Goal: Check status: Check status

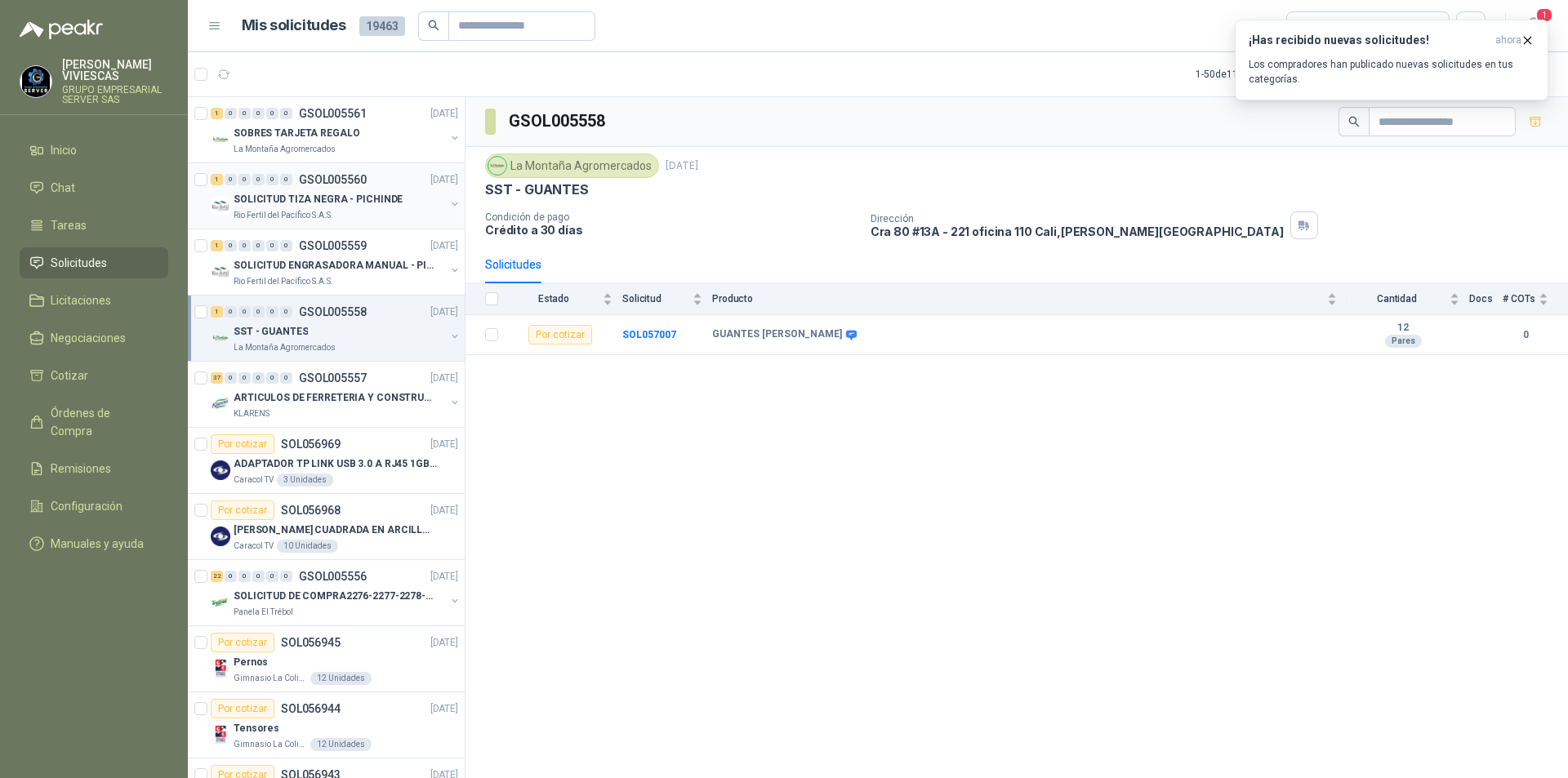
click at [291, 208] on div "SOLICITUD TIZA NEGRA - PICHINDE" at bounding box center [340, 199] width 212 height 20
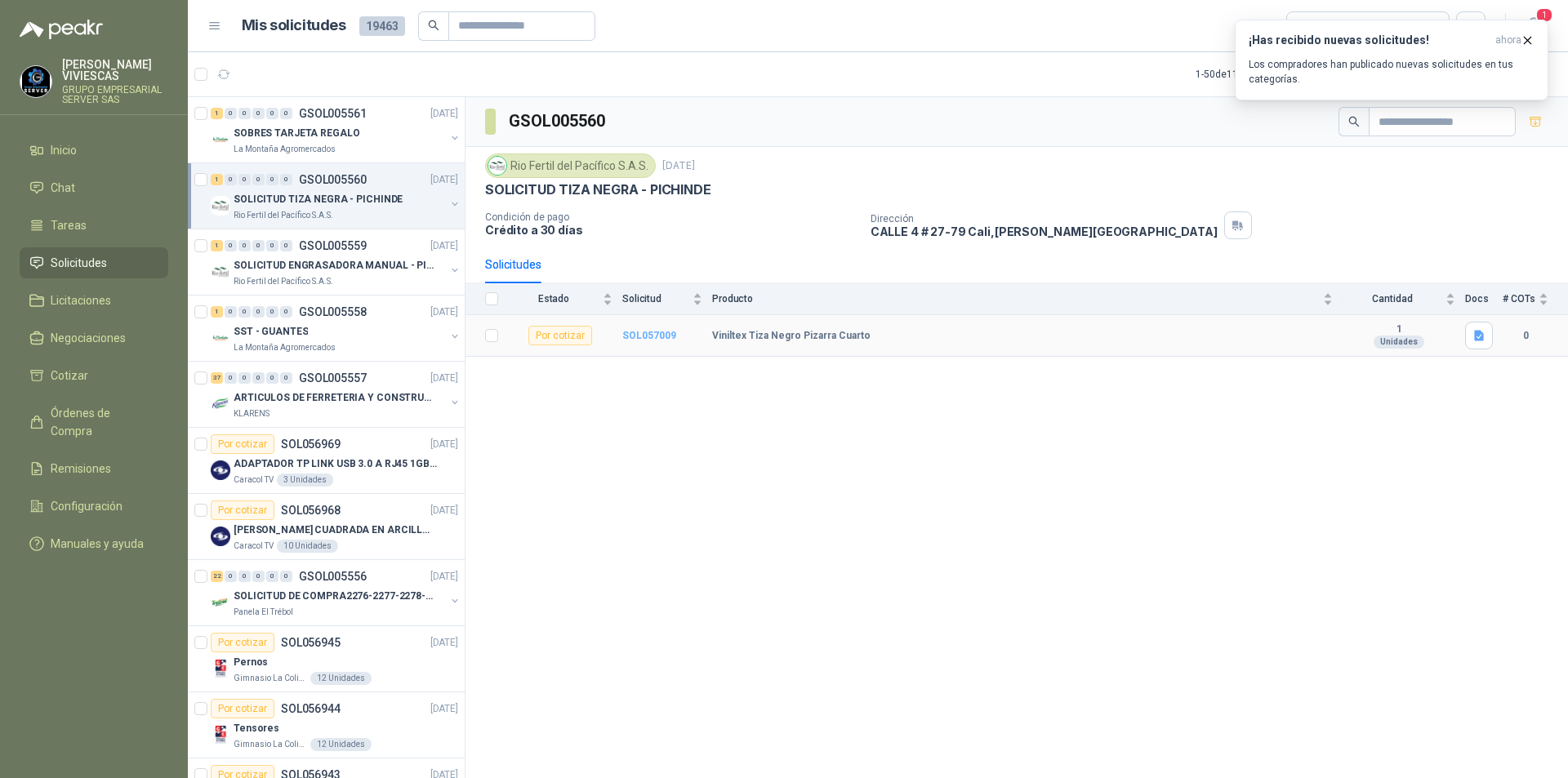
click at [650, 335] on b "SOL057009" at bounding box center [650, 335] width 54 height 11
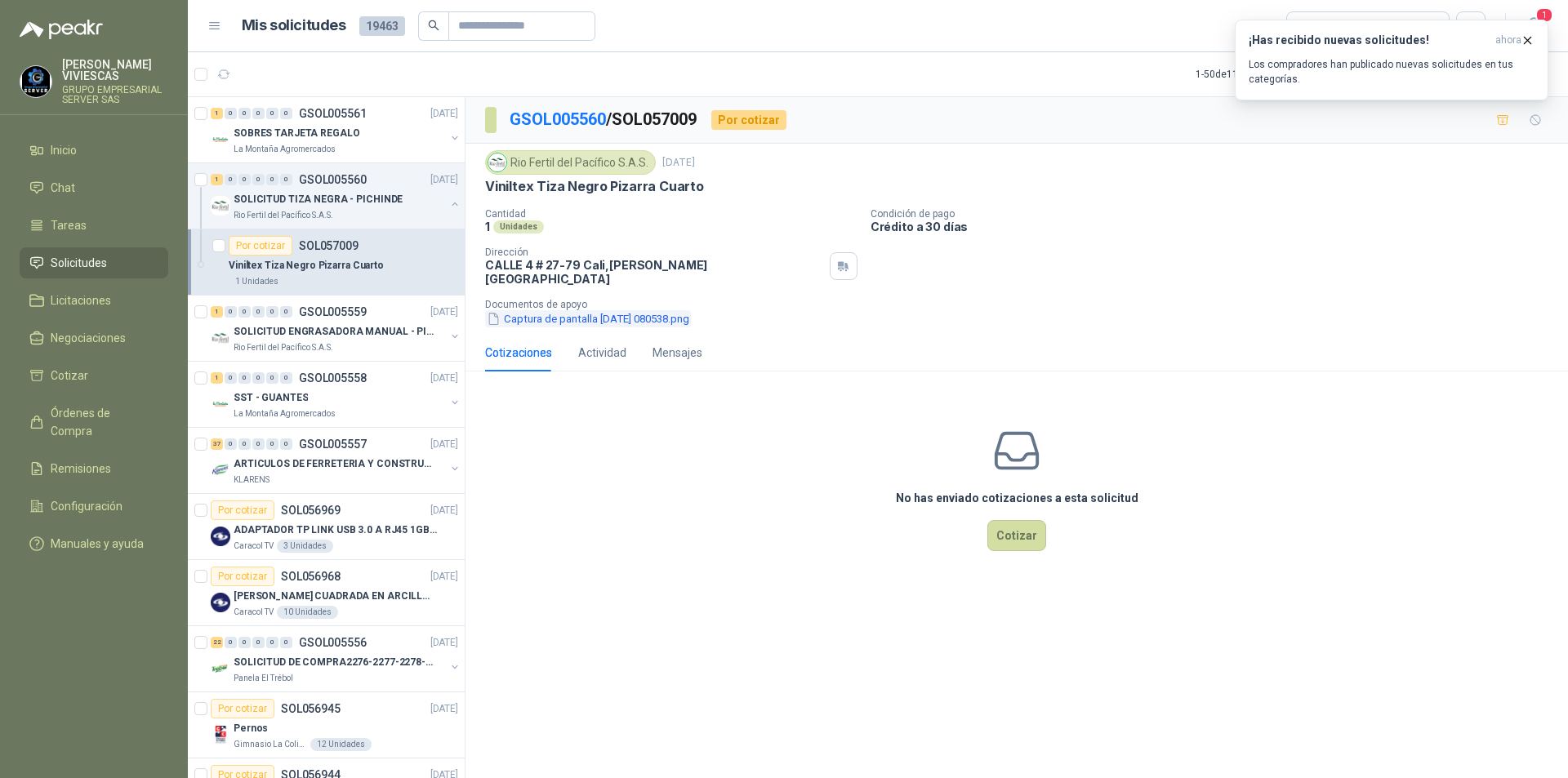
click at [607, 310] on button "Captura de pantalla [DATE] 080538.png" at bounding box center [588, 318] width 206 height 17
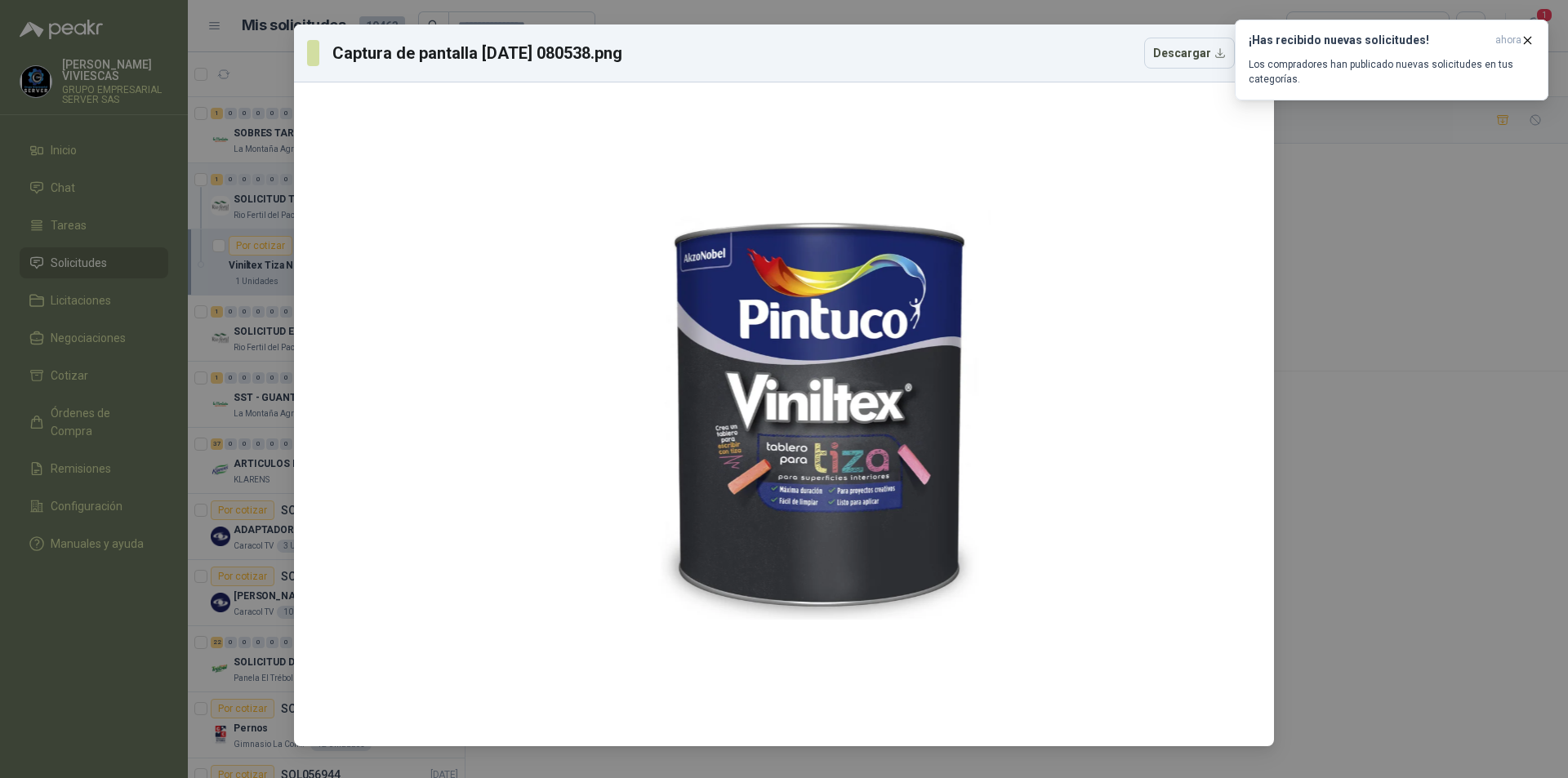
click at [1415, 508] on div "Captura de pantalla [DATE] 080538.png Descargar" at bounding box center [784, 389] width 1568 height 778
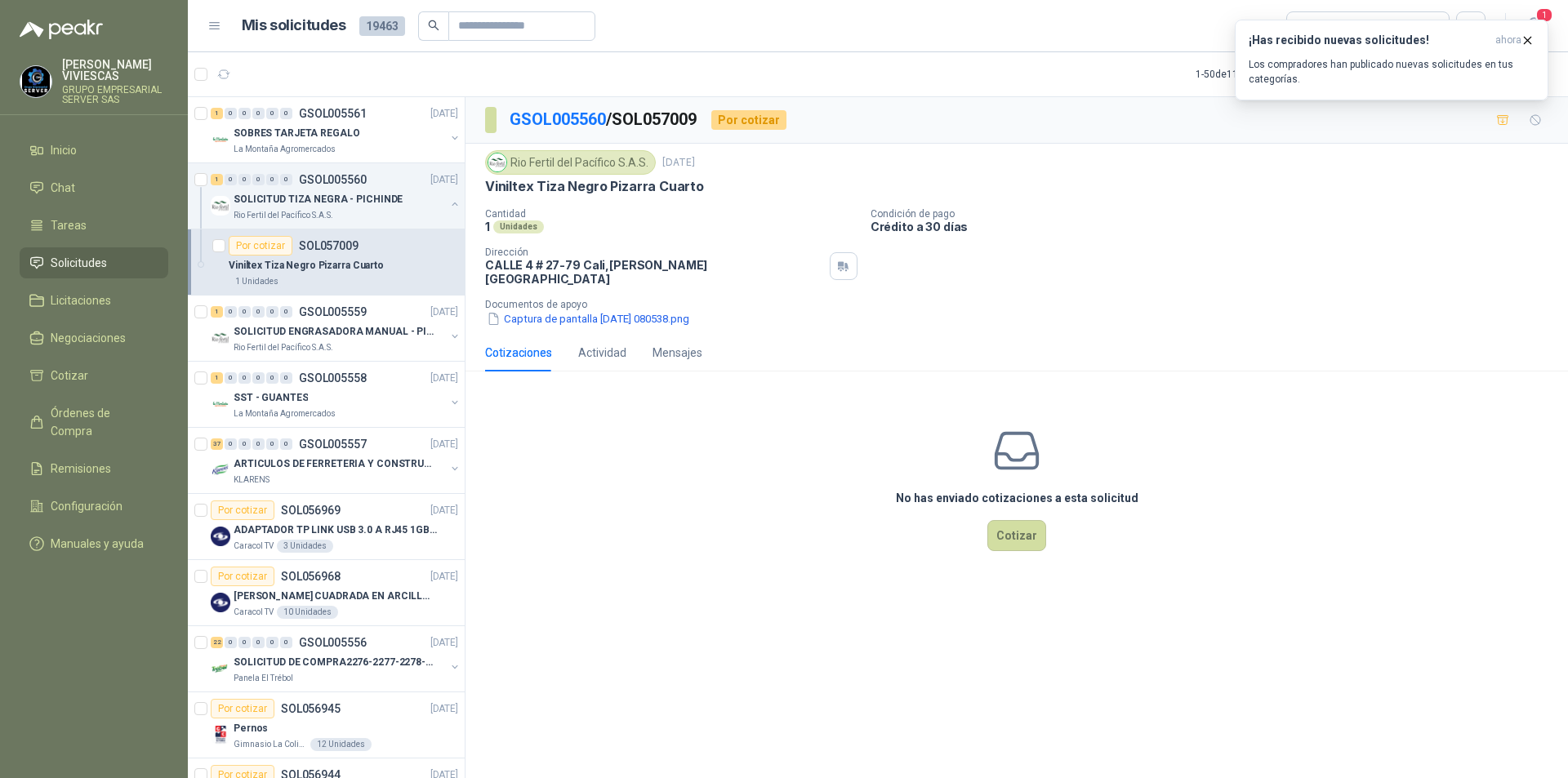
click at [572, 298] on p "Documentos de apoyo" at bounding box center [1023, 304] width 1077 height 11
click at [569, 310] on button "Captura de pantalla [DATE] 080538.png" at bounding box center [588, 318] width 206 height 17
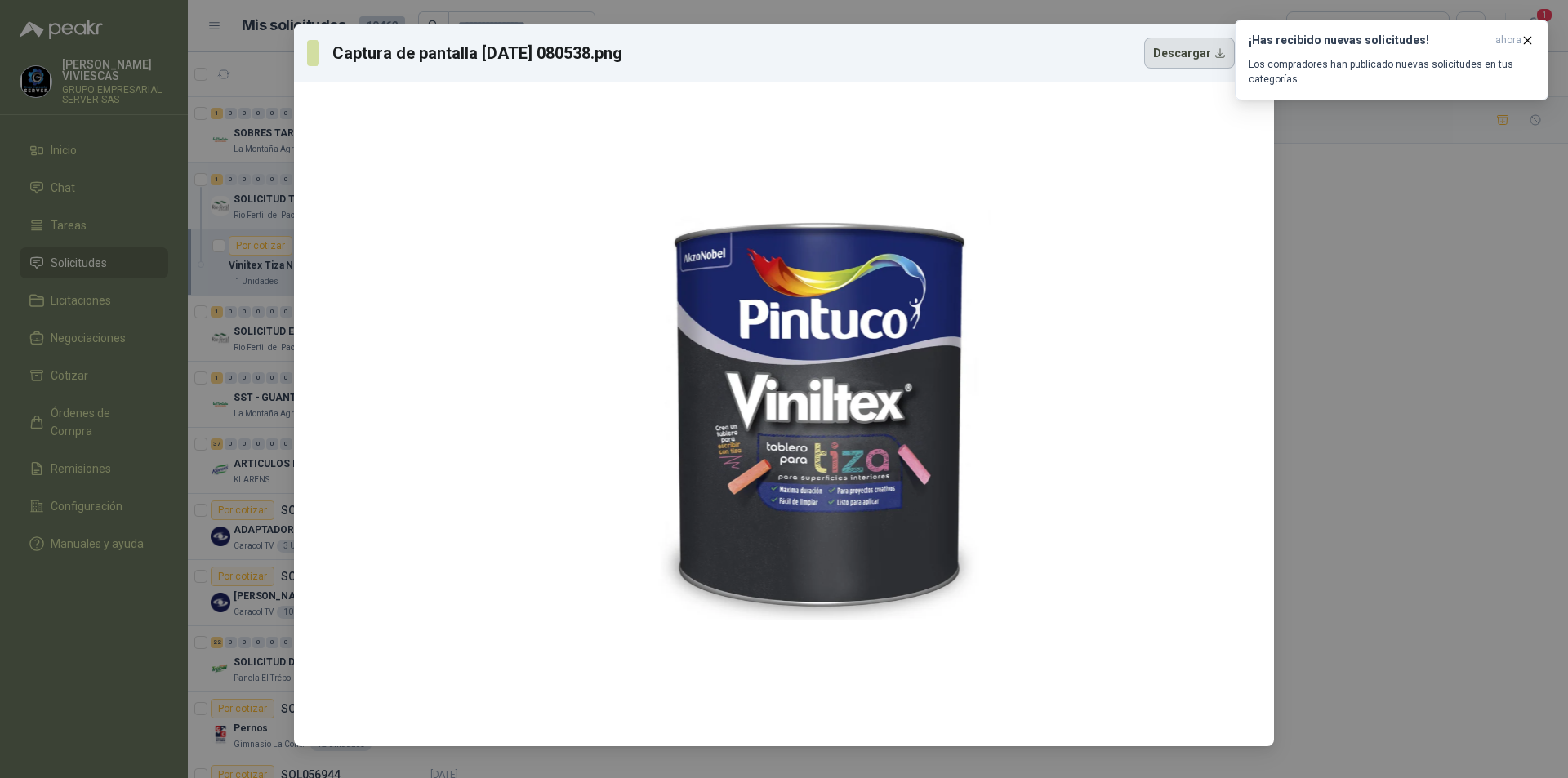
drag, startPoint x: 842, startPoint y: 398, endPoint x: 1192, endPoint y: 52, distance: 492.2
click at [1192, 52] on button "Descargar" at bounding box center [1189, 53] width 91 height 31
click at [208, 639] on div "Captura de pantalla [DATE] 080538.png Descargar" at bounding box center [784, 389] width 1568 height 778
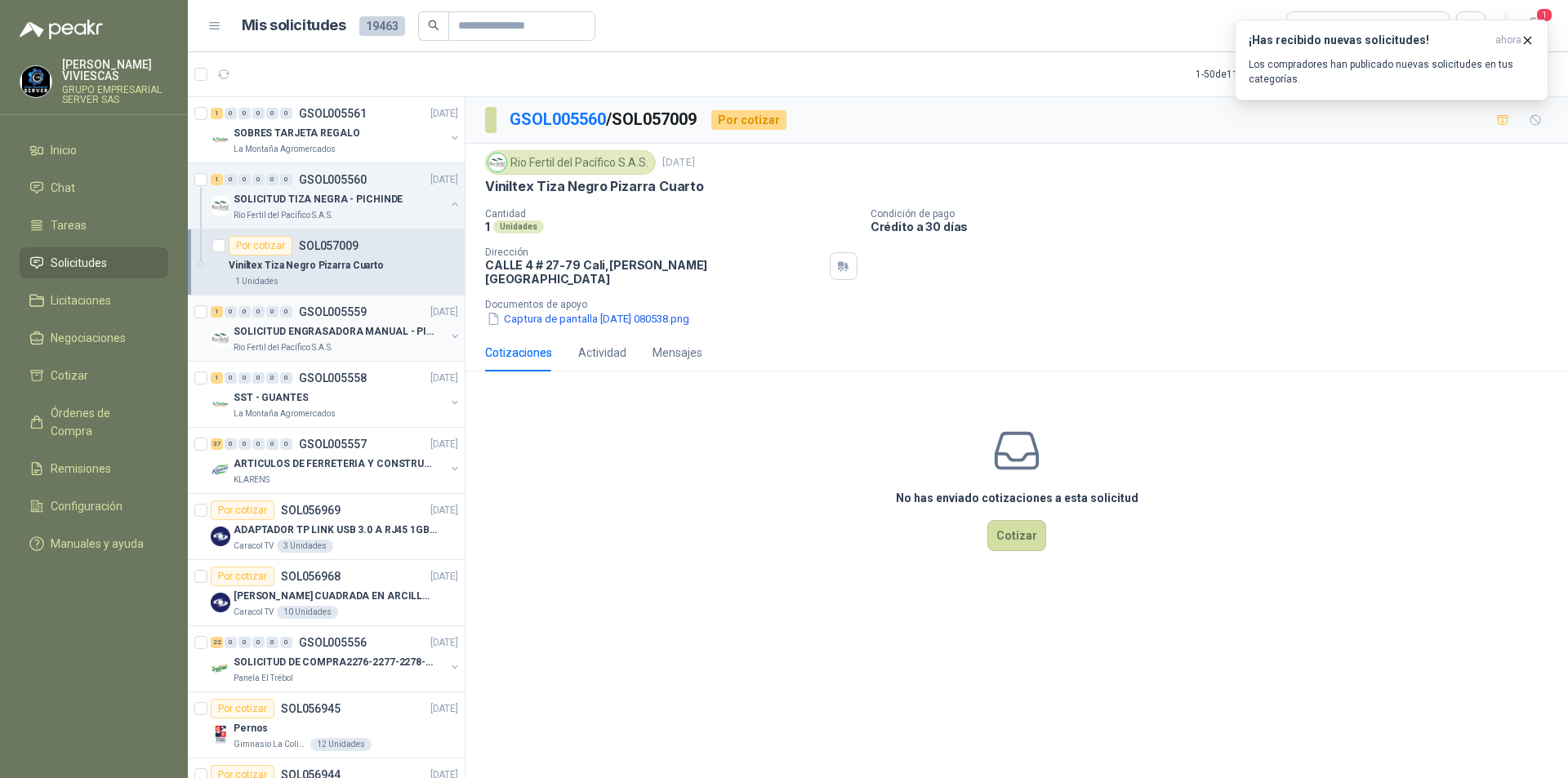
click at [300, 336] on p "SOLICITUD ENGRASADORA MANUAL - PICHINDE" at bounding box center [335, 331] width 203 height 16
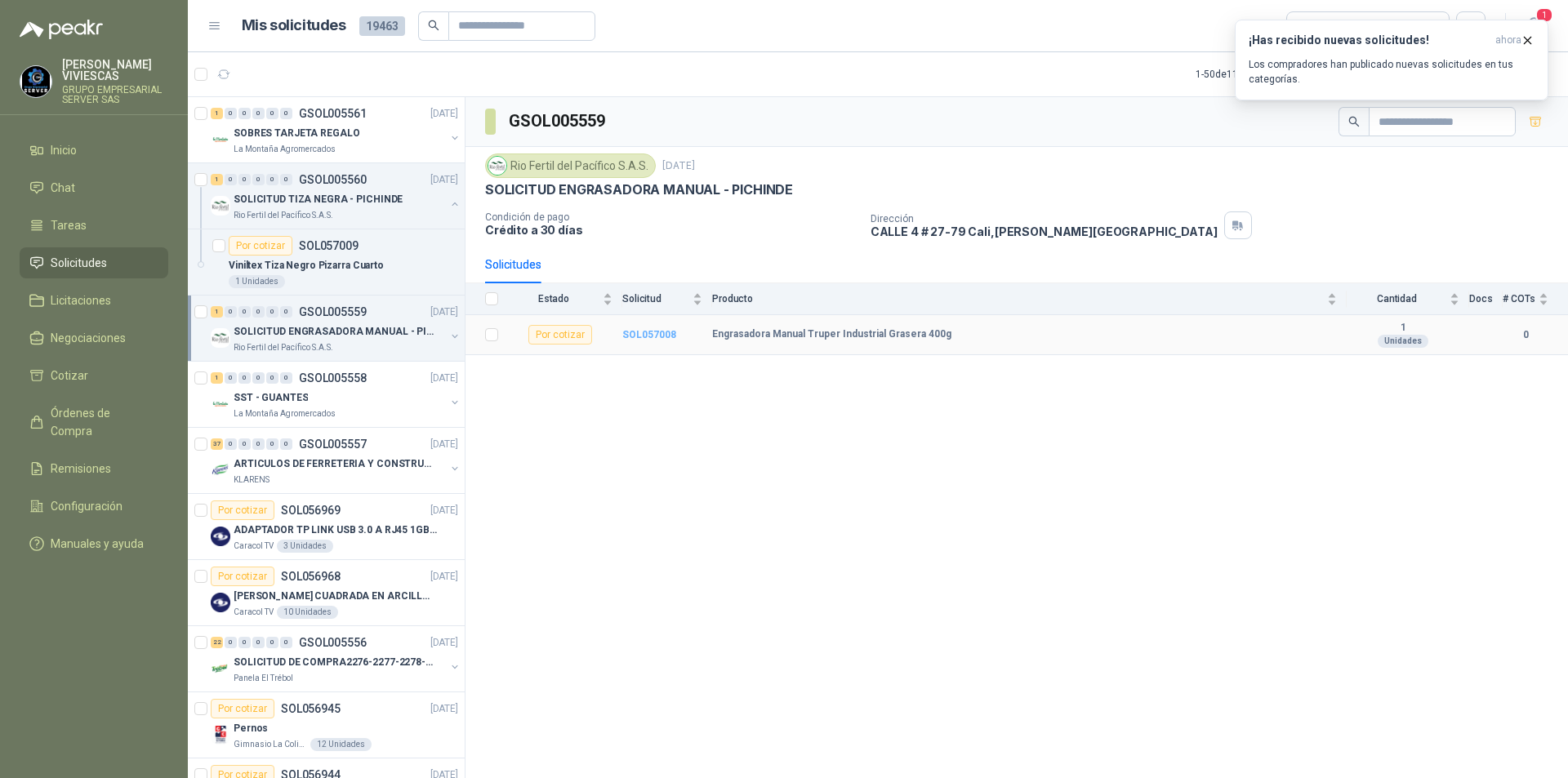
click at [650, 330] on b "SOL057008" at bounding box center [650, 334] width 54 height 11
